Goal: Find specific page/section: Find specific page/section

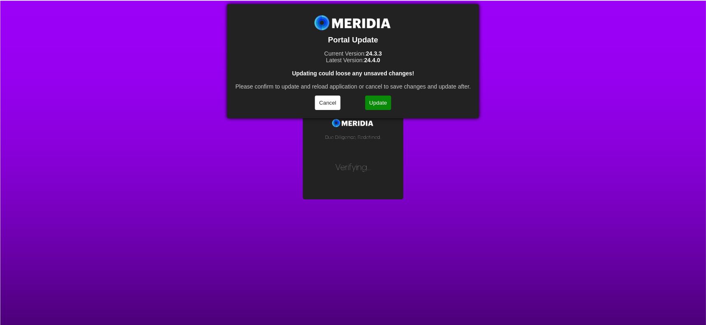
click at [380, 102] on button "Update" at bounding box center [378, 102] width 26 height 14
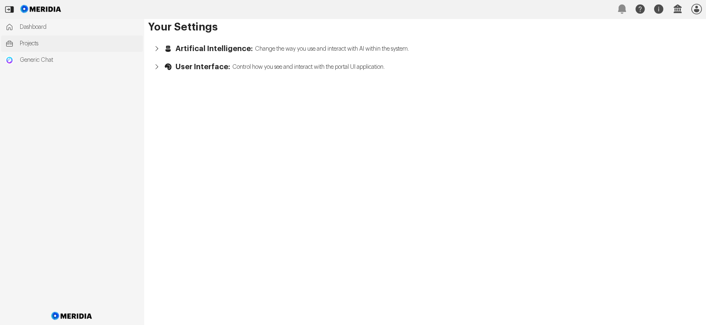
click at [23, 40] on span "Projects" at bounding box center [79, 44] width 119 height 8
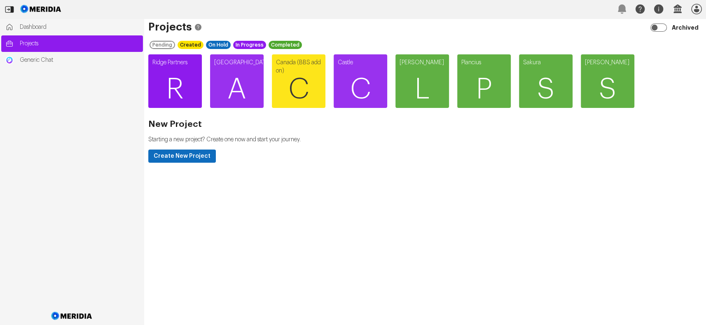
click at [174, 78] on span "R" at bounding box center [175, 89] width 54 height 49
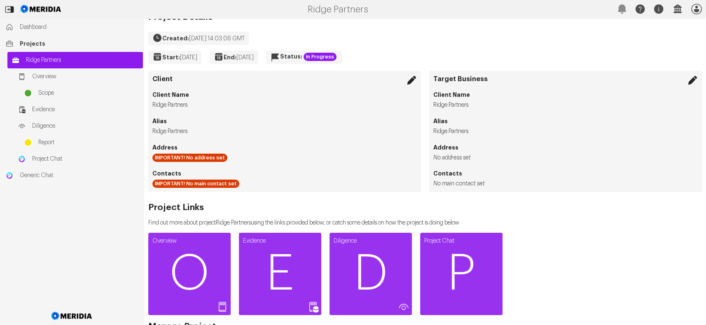
scroll to position [34, 0]
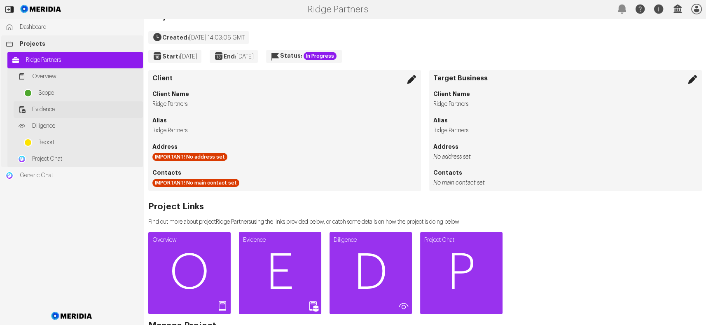
click at [42, 107] on span "Evidence" at bounding box center [85, 109] width 107 height 8
